Goal: Task Accomplishment & Management: Use online tool/utility

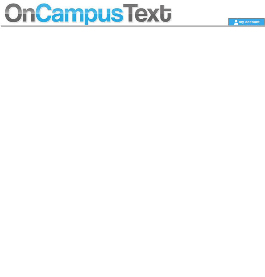
click at [105, 7] on td at bounding box center [103, 9] width 204 height 18
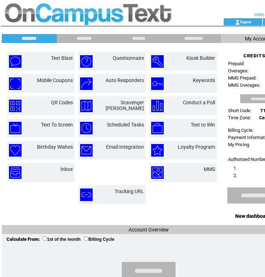
scroll to position [0, 37]
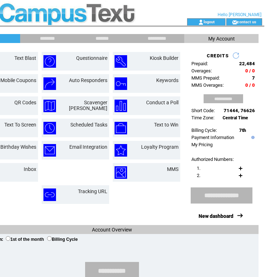
click at [229, 213] on td "New dashboard" at bounding box center [216, 216] width 35 height 7
click at [227, 218] on link "New dashboard" at bounding box center [216, 217] width 35 height 6
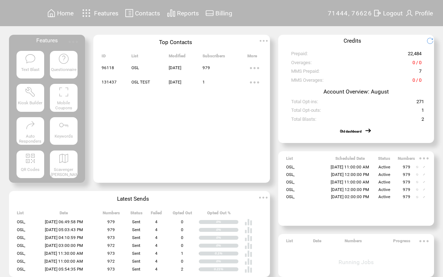
click at [265, 165] on span "Active" at bounding box center [384, 167] width 12 height 5
click at [265, 166] on td at bounding box center [424, 167] width 3 height 3
click at [265, 166] on img at bounding box center [424, 167] width 2 height 2
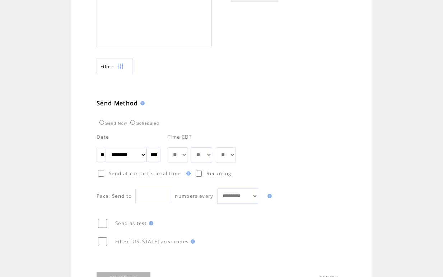
scroll to position [349, 0]
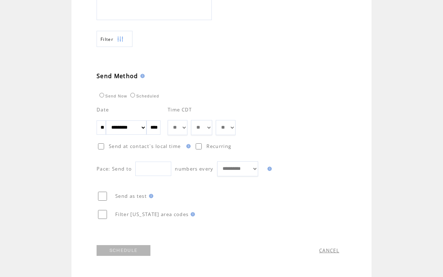
click at [187, 126] on select "** ** ** ** ** ** ** ** ** ** ** ** **" at bounding box center [178, 127] width 20 height 15
select select "**"
click at [140, 251] on link "SCHEDULE" at bounding box center [124, 251] width 54 height 11
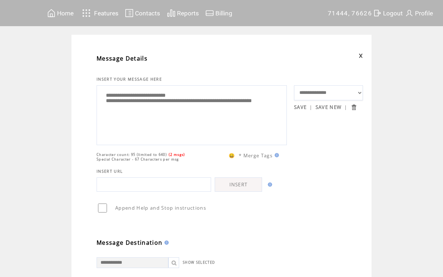
scroll to position [0, 0]
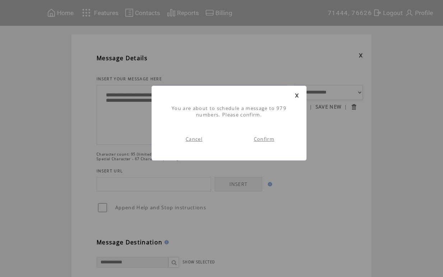
click at [262, 139] on link "Confirm" at bounding box center [264, 139] width 20 height 6
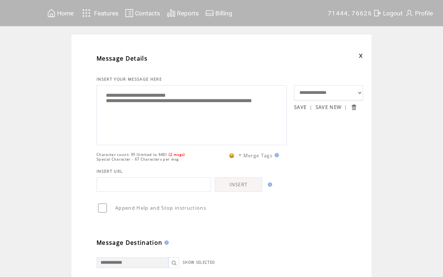
scroll to position [0, 0]
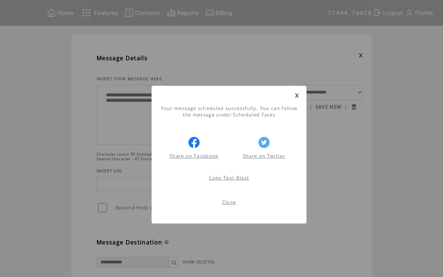
click at [228, 201] on link "Close" at bounding box center [229, 202] width 14 height 6
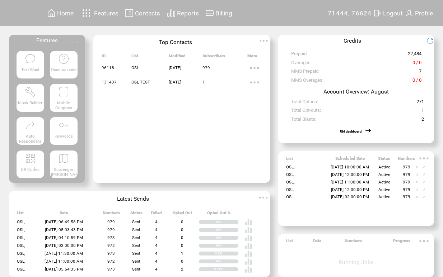
scroll to position [14, 0]
